Goal: Register for event/course: Sign up to attend an event or enroll in a course

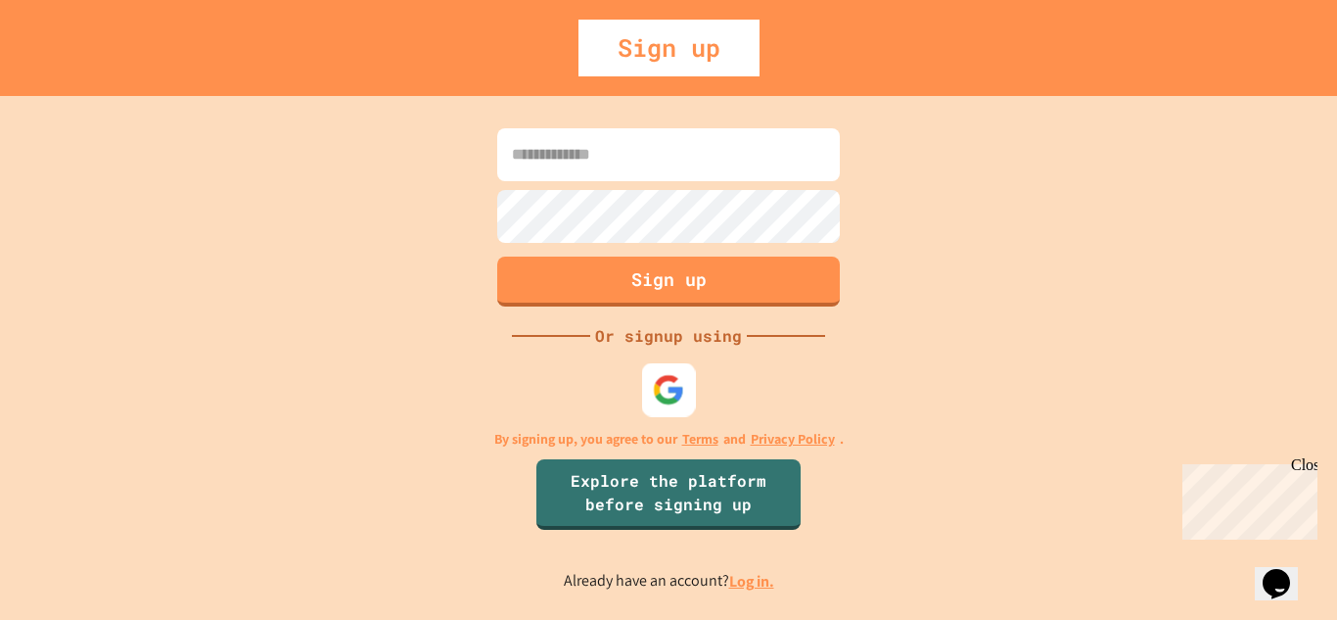
click at [665, 387] on img at bounding box center [669, 389] width 32 height 32
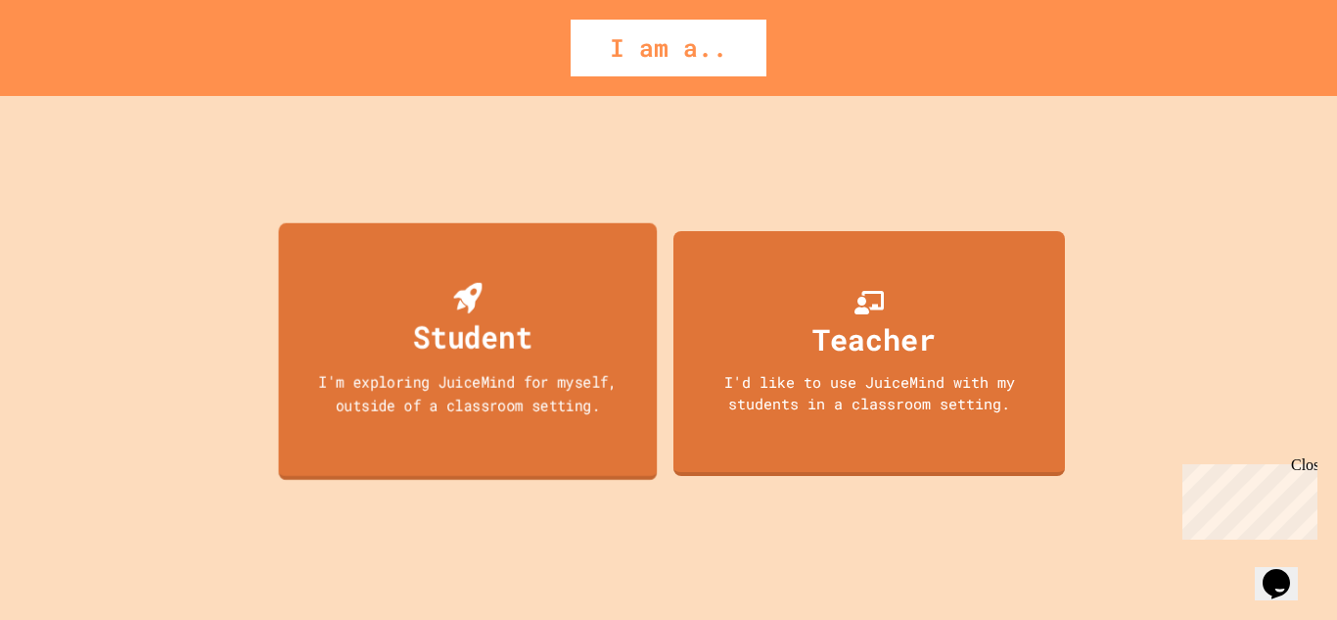
click at [568, 331] on div "Student I'm exploring JuiceMind for myself, outside of a classroom setting." at bounding box center [468, 350] width 379 height 257
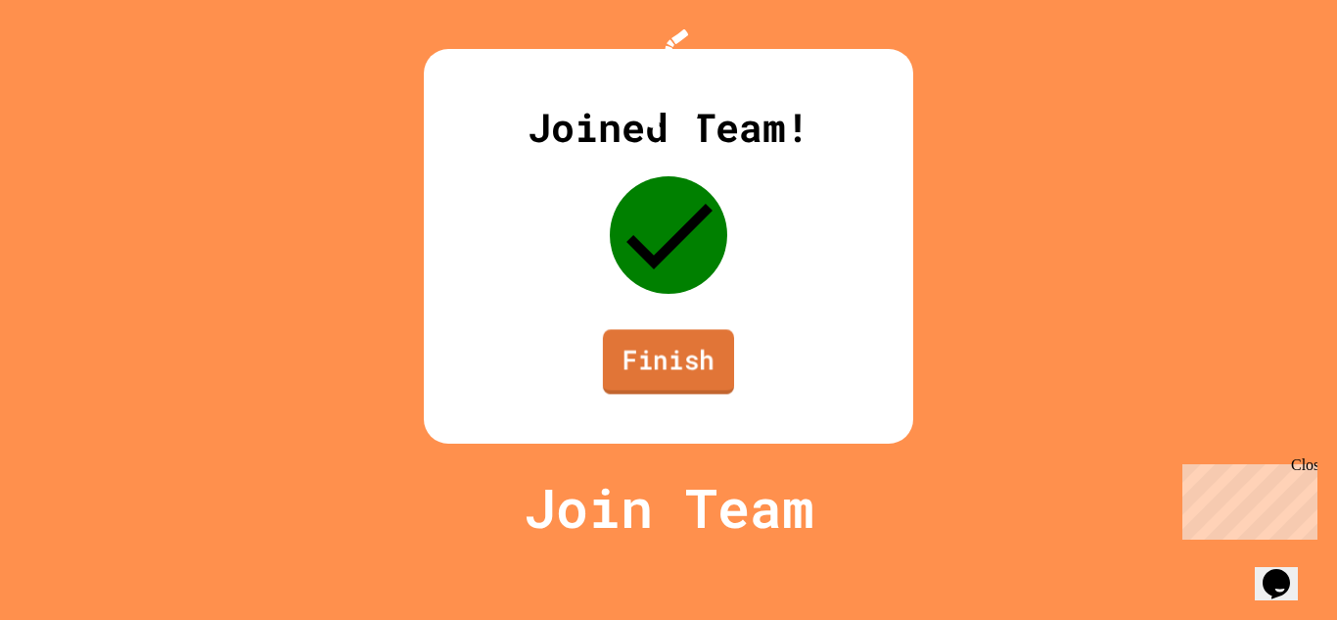
click at [663, 394] on link "Finish" at bounding box center [668, 361] width 131 height 65
